Goal: Task Accomplishment & Management: Use online tool/utility

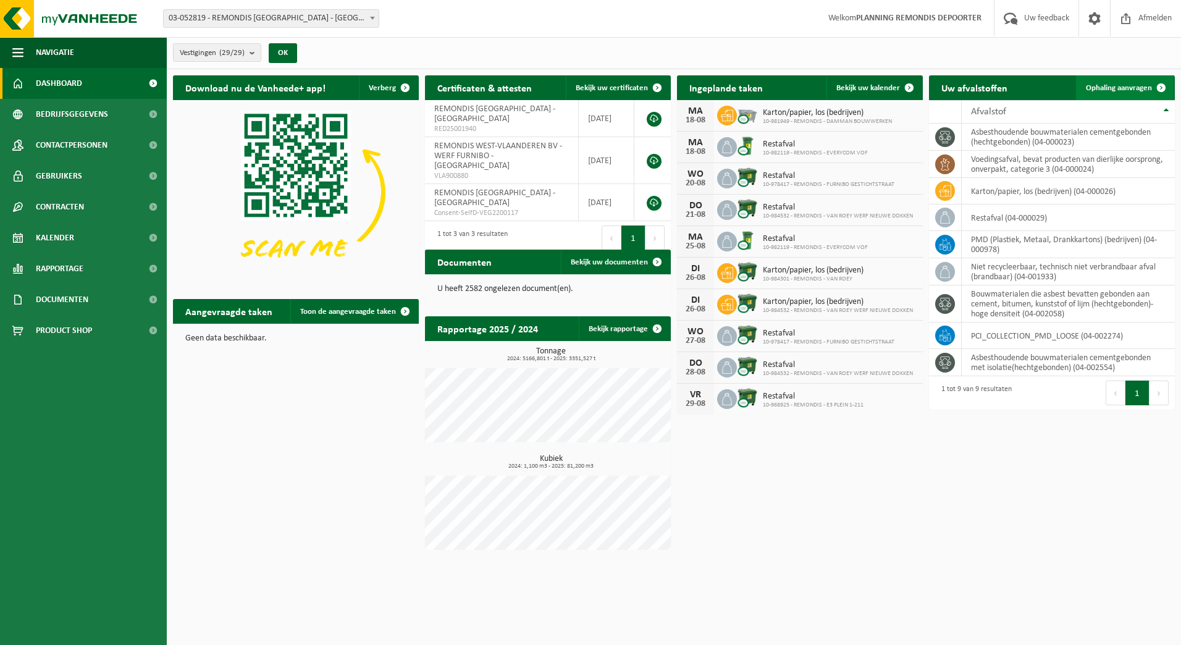
click at [1134, 91] on span "Ophaling aanvragen" at bounding box center [1119, 88] width 66 height 8
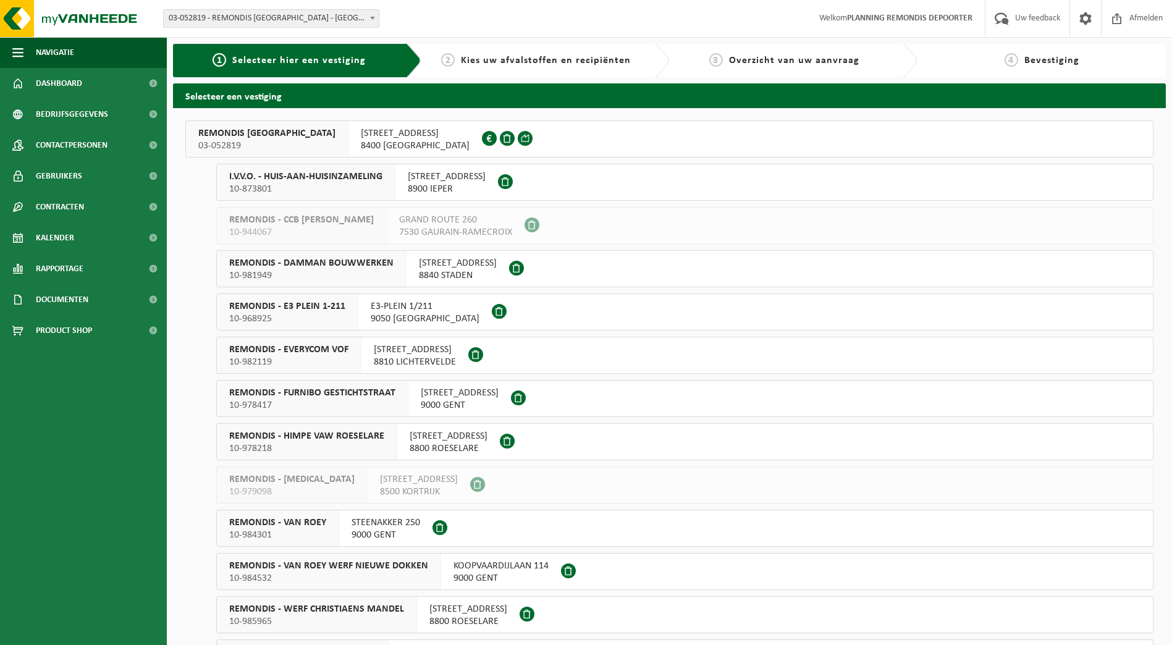
click at [326, 185] on span "10-873801" at bounding box center [305, 189] width 153 height 12
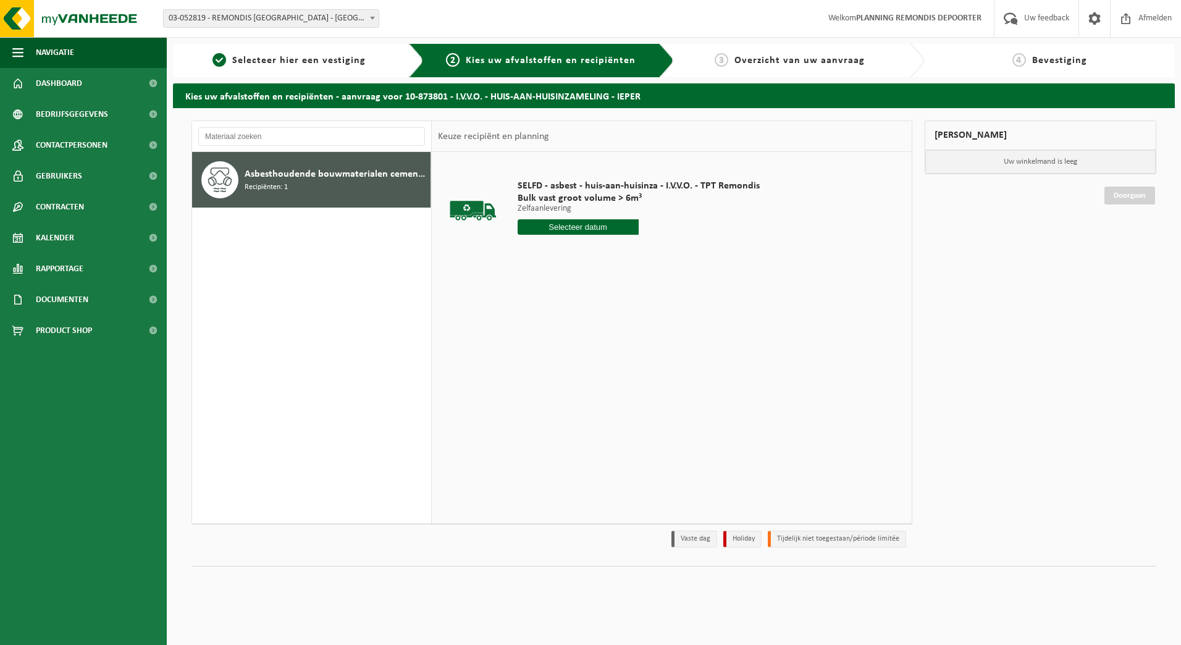
click at [556, 229] on input "text" at bounding box center [578, 226] width 121 height 15
click at [549, 358] on div "19" at bounding box center [551, 357] width 22 height 20
type input "Van 2025-08-19"
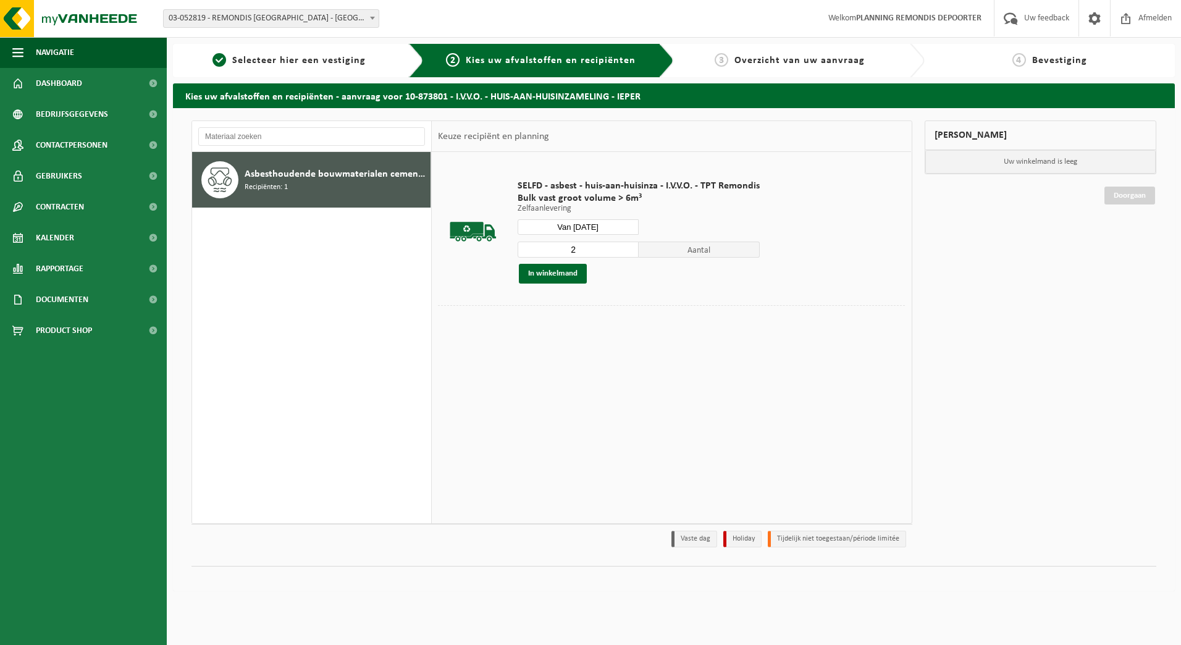
type input "2"
click at [630, 248] on input "2" at bounding box center [578, 250] width 121 height 16
click at [547, 274] on button "In winkelmand" at bounding box center [553, 274] width 68 height 20
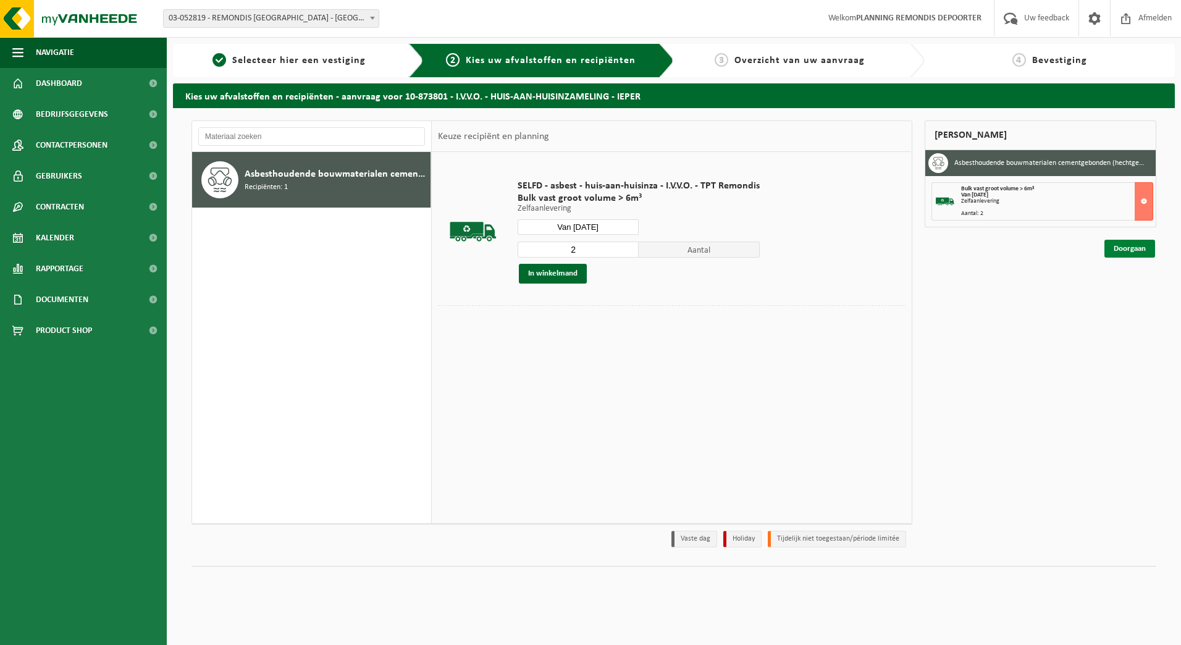
click at [1128, 246] on link "Doorgaan" at bounding box center [1130, 249] width 51 height 18
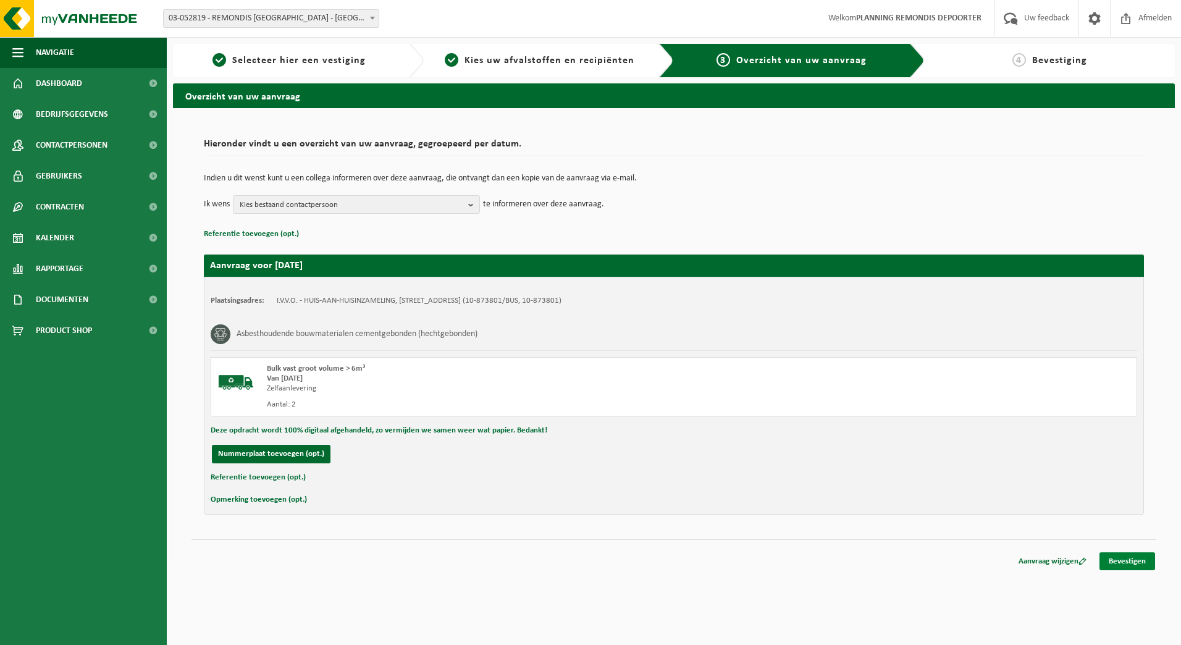
click at [1119, 562] on link "Bevestigen" at bounding box center [1128, 561] width 56 height 18
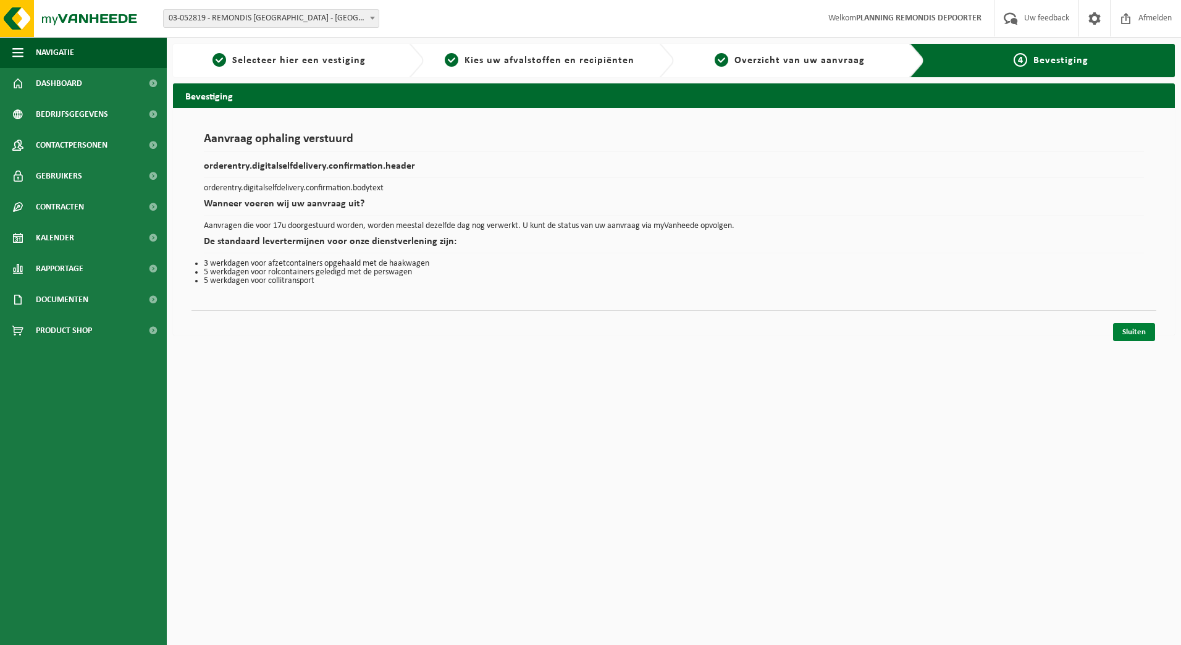
click at [1137, 333] on link "Sluiten" at bounding box center [1134, 332] width 42 height 18
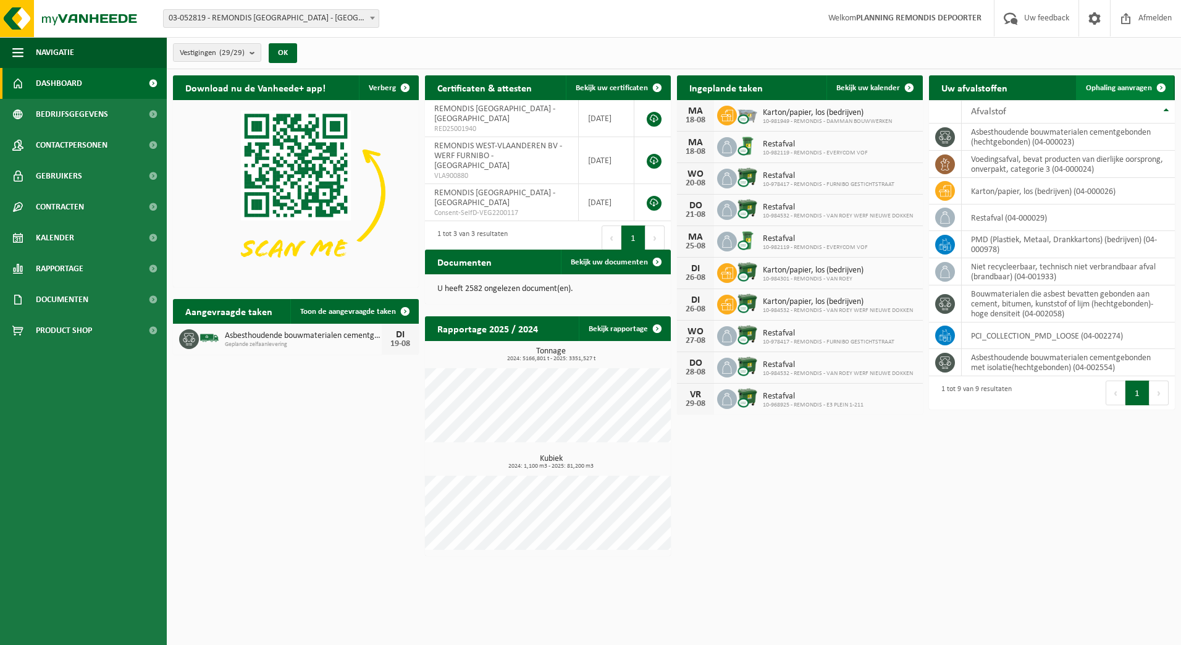
click at [1114, 94] on link "Ophaling aanvragen" at bounding box center [1125, 87] width 98 height 25
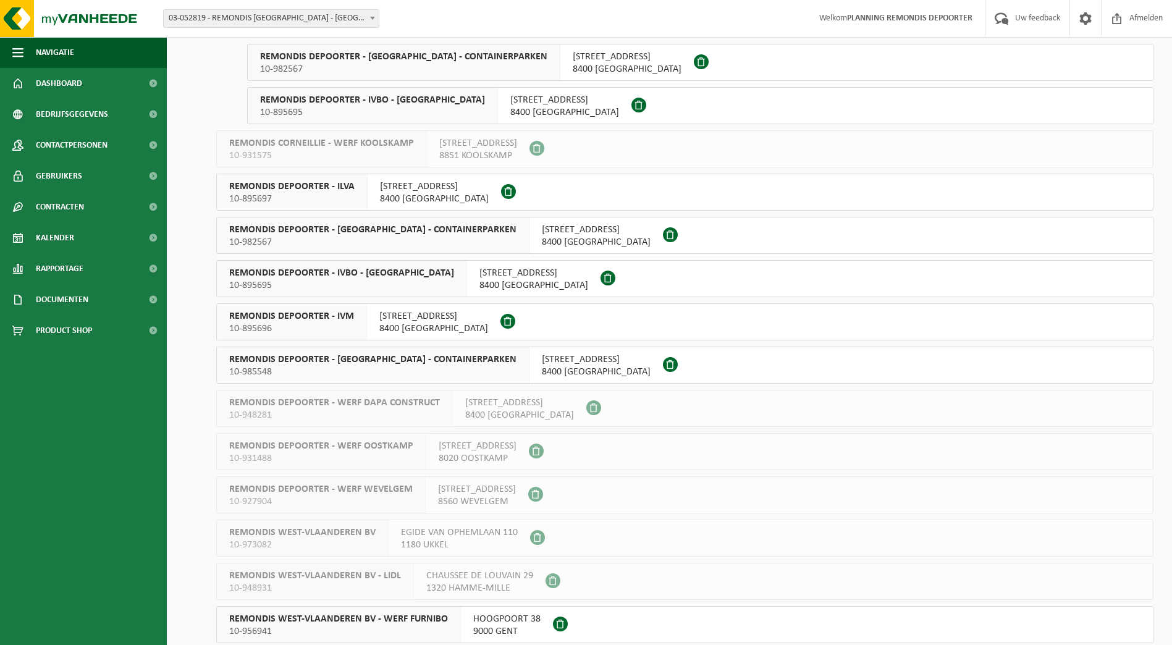
scroll to position [741, 0]
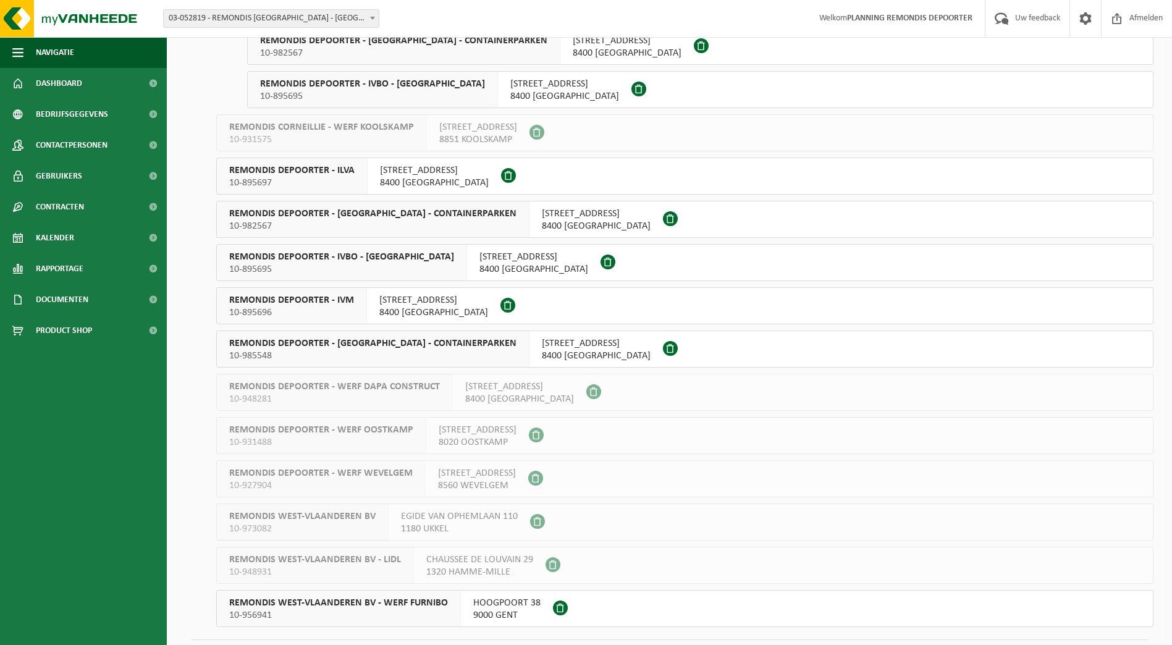
click at [335, 172] on span "REMONDIS DEPOORTER - ILVA" at bounding box center [291, 170] width 125 height 12
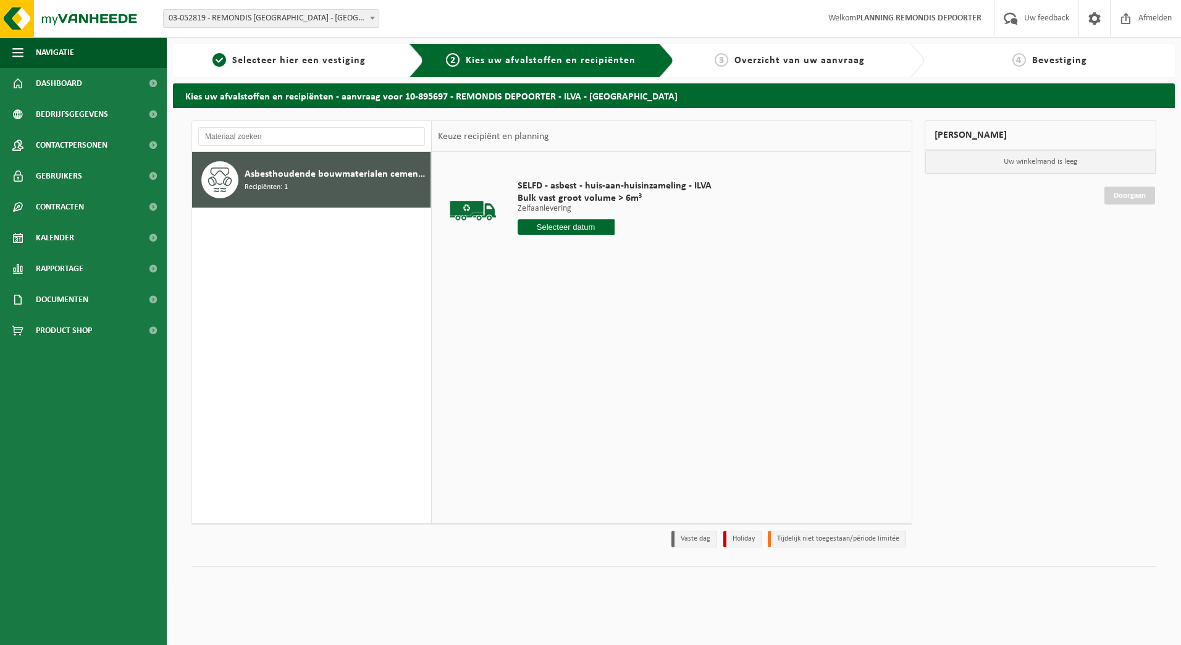
click at [593, 228] on input "text" at bounding box center [566, 226] width 97 height 15
click at [553, 355] on div "19" at bounding box center [551, 357] width 22 height 20
type input "Van [DATE]"
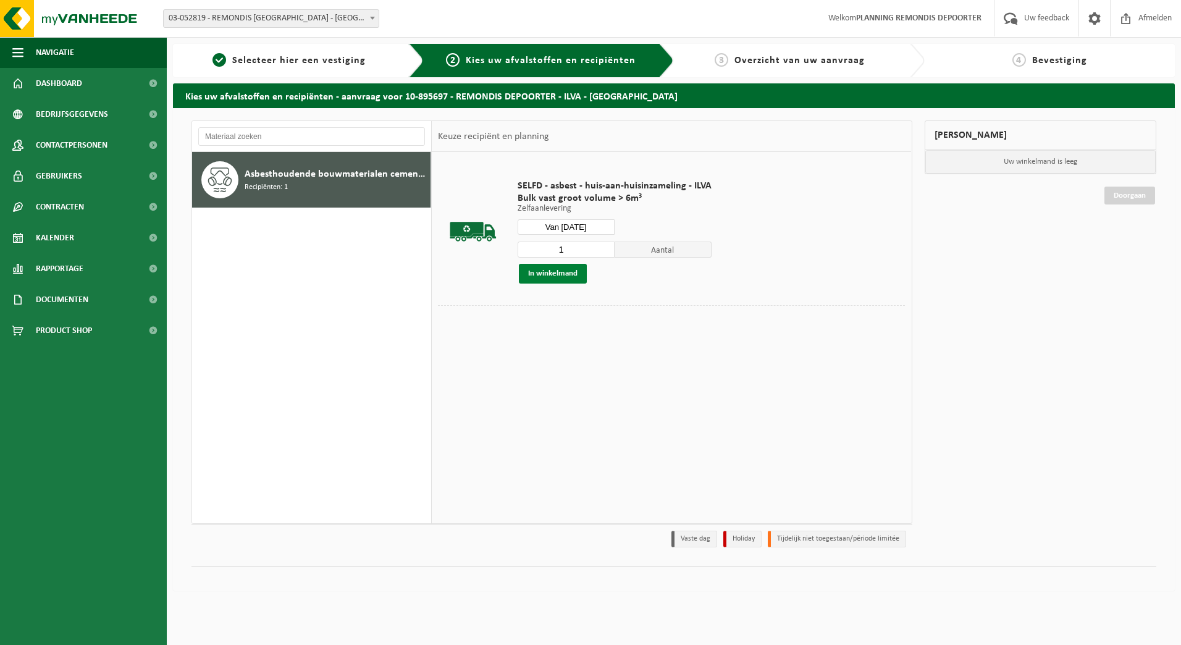
click at [573, 273] on button "In winkelmand" at bounding box center [553, 274] width 68 height 20
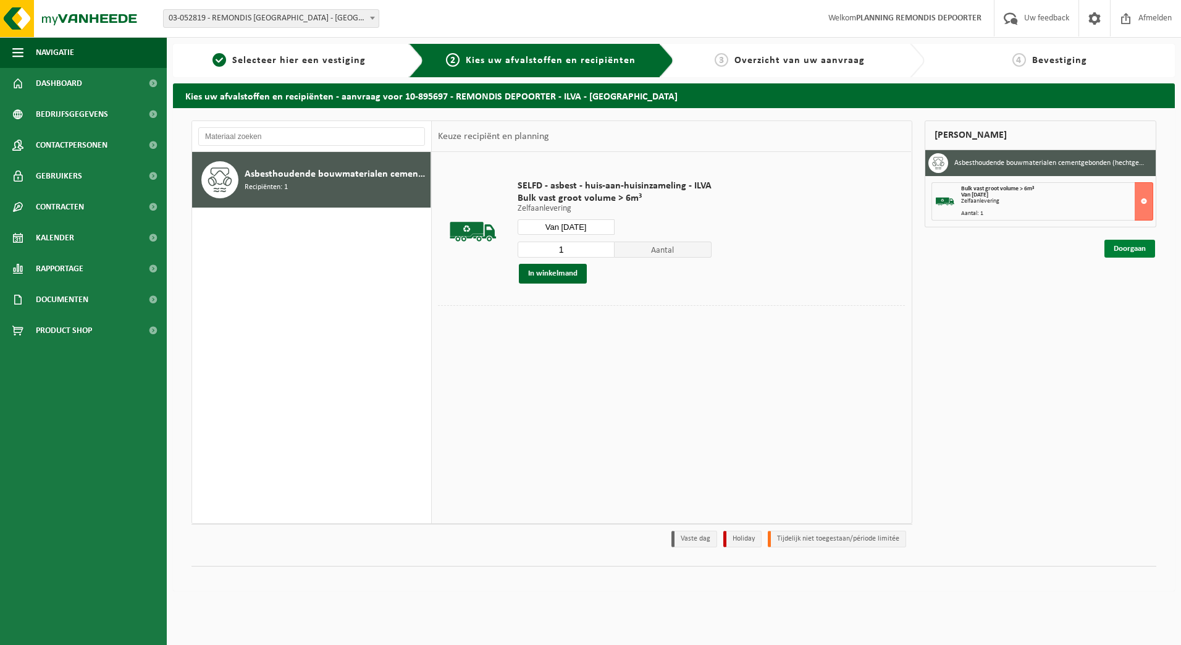
click at [1132, 247] on link "Doorgaan" at bounding box center [1130, 249] width 51 height 18
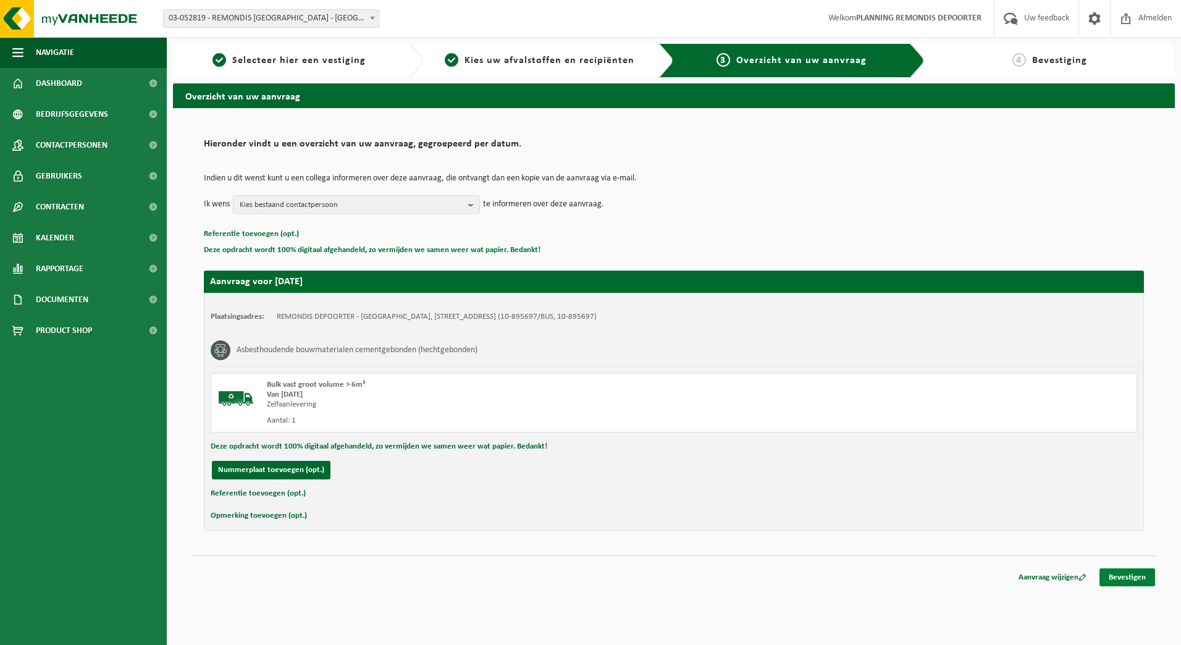
click at [1137, 568] on div "Aanvraag wijzigen Bevestigen" at bounding box center [674, 561] width 965 height 13
click at [1137, 575] on link "Bevestigen" at bounding box center [1128, 577] width 56 height 18
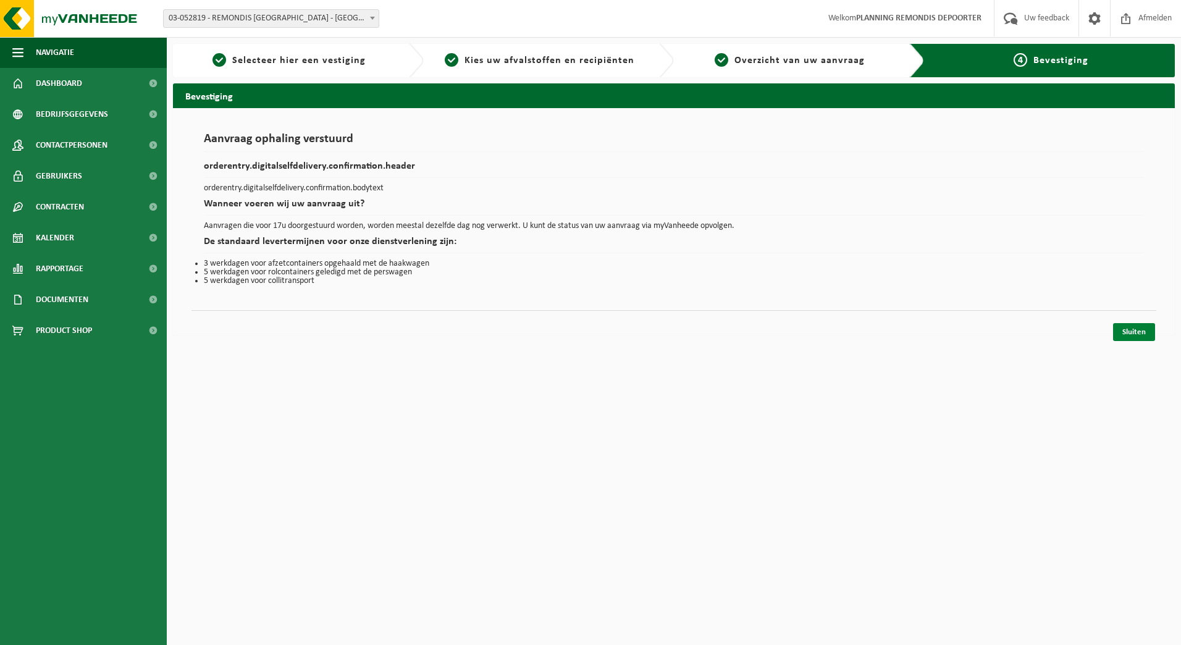
click at [1136, 332] on link "Sluiten" at bounding box center [1134, 332] width 42 height 18
